Goal: Task Accomplishment & Management: Complete application form

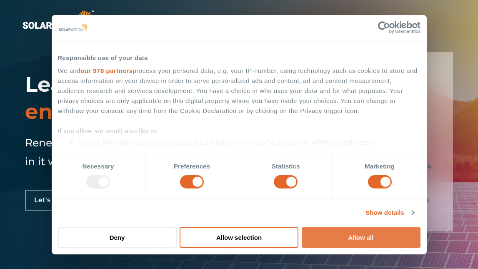
click at [350, 236] on button "Allow all" at bounding box center [360, 237] width 119 height 20
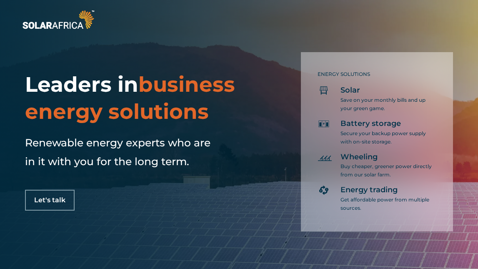
click at [204, 228] on div "Leaders in business energy solutions Renewable energy experts who are in it wit…" at bounding box center [239, 134] width 478 height 269
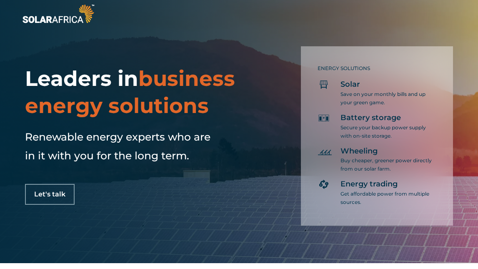
click at [341, 85] on span "Solar" at bounding box center [350, 85] width 20 height 10
click at [325, 87] on icon at bounding box center [323, 84] width 12 height 12
click at [353, 89] on span "Solar" at bounding box center [350, 85] width 20 height 10
click at [57, 195] on span "Let's talk" at bounding box center [49, 194] width 31 height 7
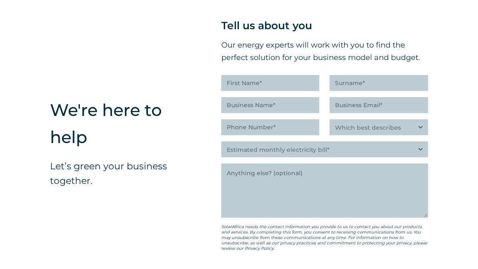
scroll to position [1974, 0]
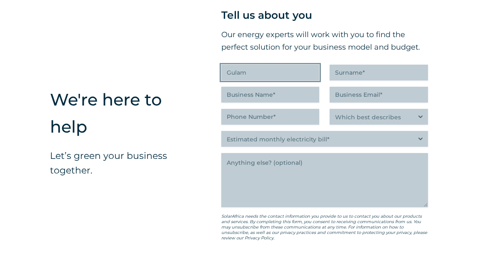
type input "Gulam"
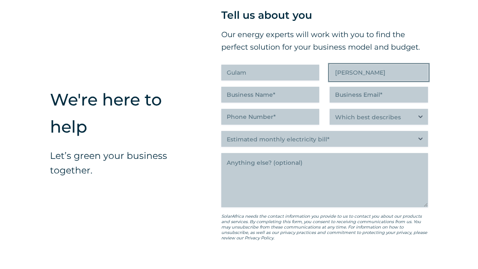
type input "Karim"
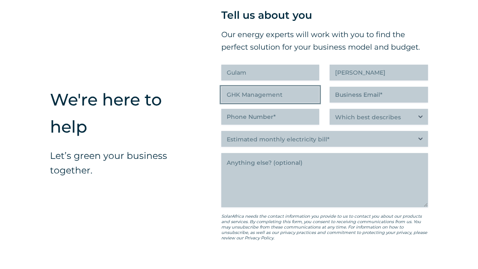
type input "GHK Management"
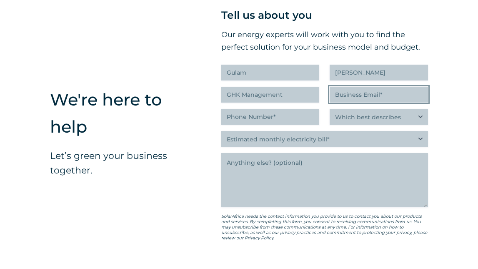
click at [357, 102] on input "Business Email (Required)" at bounding box center [378, 95] width 98 height 16
type input "gulam"
type input "gulam.karim@mac.com"
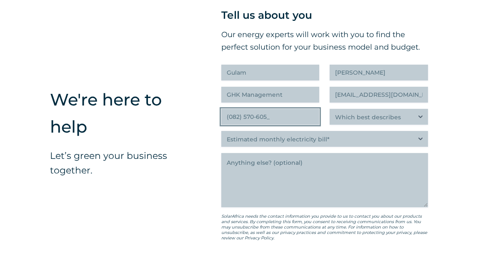
type input "(082) 570-6056"
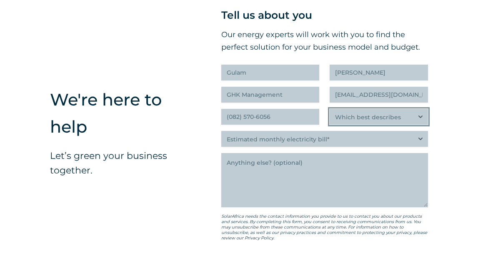
select select "Researching and identifying the best energy solutions on behalf of the business…"
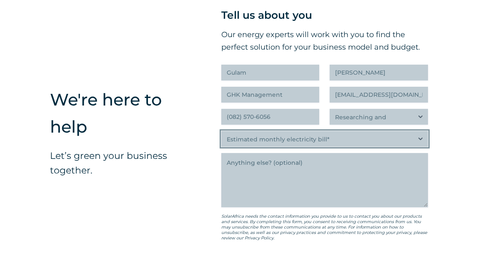
select select "Less than R500K"
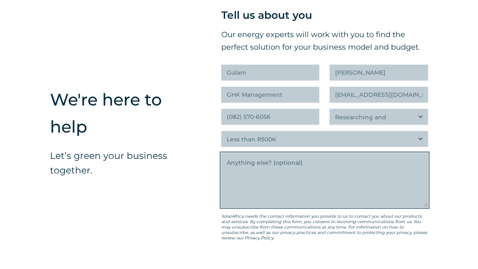
click at [262, 190] on textarea "Anything else" at bounding box center [324, 180] width 207 height 54
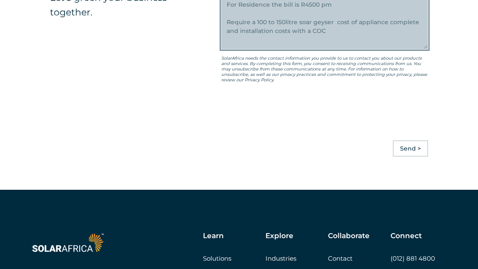
scroll to position [2132, 0]
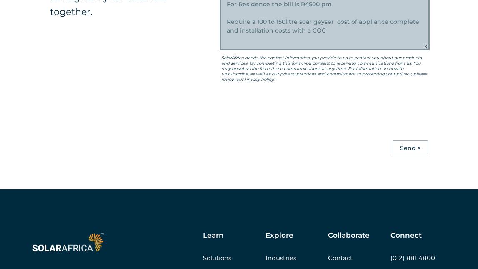
type textarea "For Residence the bill is R4500 pm Require a 100 to 150litre soar geyser cost o…"
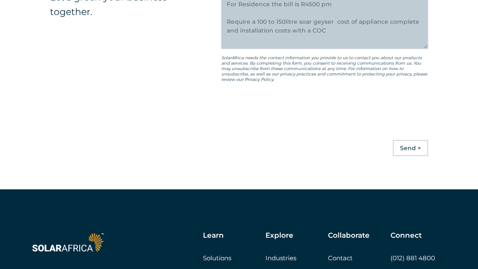
click at [408, 156] on input "Send >" at bounding box center [410, 148] width 35 height 16
